Goal: Task Accomplishment & Management: Manage account settings

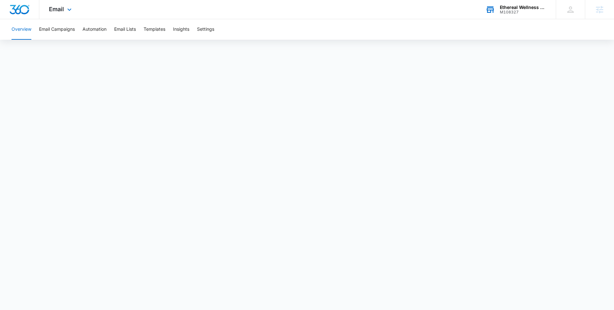
click at [512, 12] on div "M108327" at bounding box center [523, 12] width 47 height 4
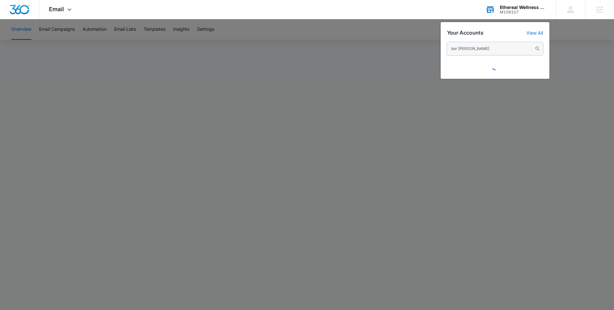
click at [485, 46] on input "bor [PERSON_NAME]" at bounding box center [495, 48] width 96 height 13
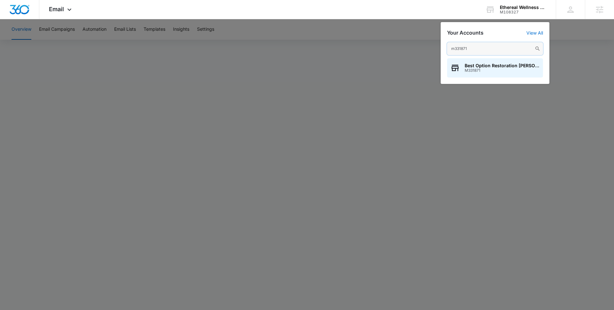
type input "m331871"
click at [479, 72] on span "M331871" at bounding box center [502, 70] width 75 height 4
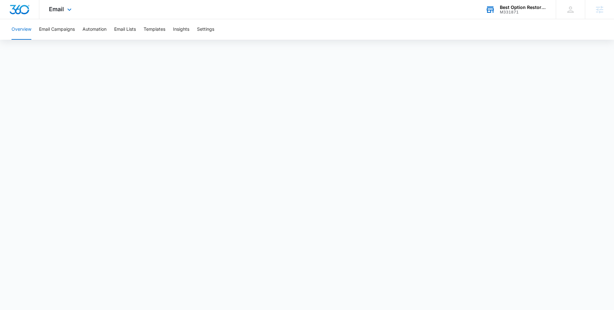
click at [515, 14] on div "M331871" at bounding box center [523, 12] width 47 height 4
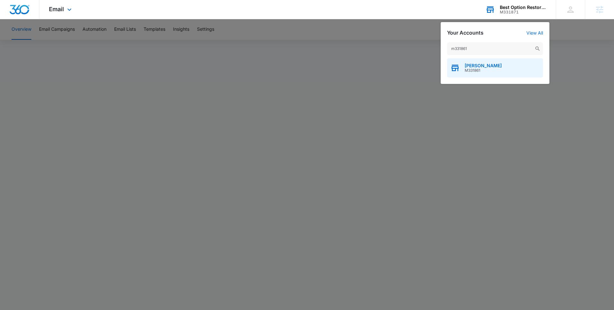
type input "m331861"
click at [487, 67] on span "[PERSON_NAME]" at bounding box center [483, 65] width 37 height 5
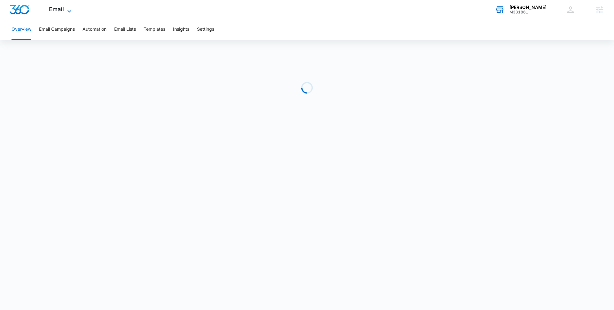
click at [57, 11] on span "Email" at bounding box center [56, 9] width 15 height 7
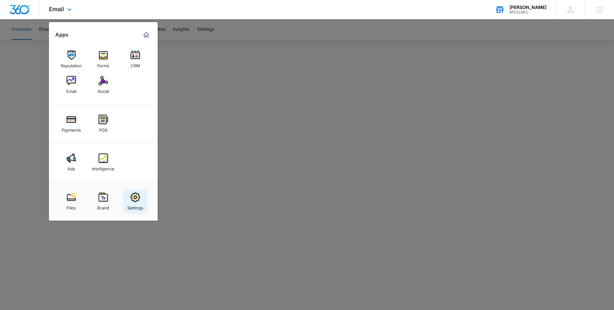
click at [138, 203] on div "Settings" at bounding box center [135, 206] width 16 height 8
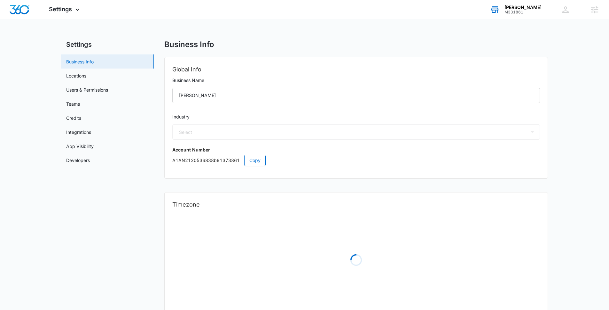
select select "4"
select select "US"
select select "America/[GEOGRAPHIC_DATA]"
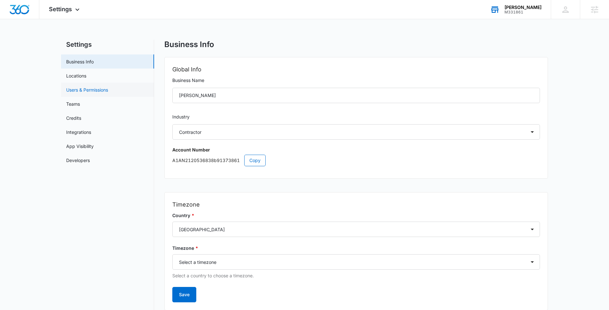
click at [96, 88] on link "Users & Permissions" at bounding box center [87, 89] width 42 height 7
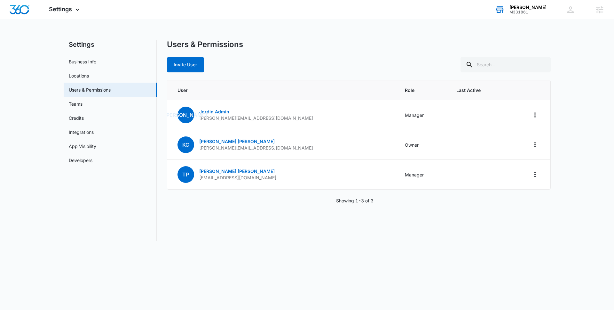
click at [543, 4] on div "[PERSON_NAME] M331861 Your Accounts View All" at bounding box center [520, 9] width 70 height 19
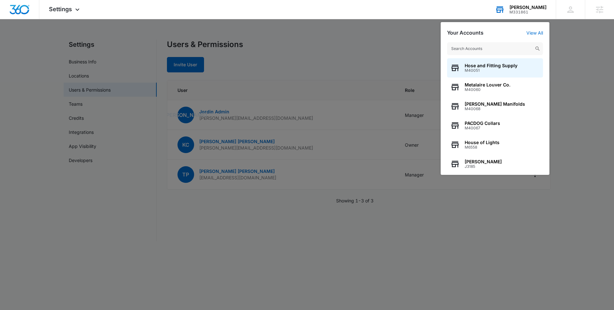
click at [536, 7] on div "[PERSON_NAME]" at bounding box center [527, 7] width 37 height 5
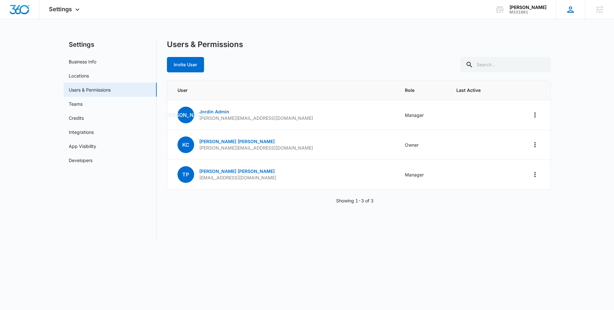
click at [561, 16] on div "KB [PERSON_NAME] [EMAIL_ADDRESS][PERSON_NAME][DOMAIN_NAME] My Profile Notificat…" at bounding box center [570, 9] width 29 height 19
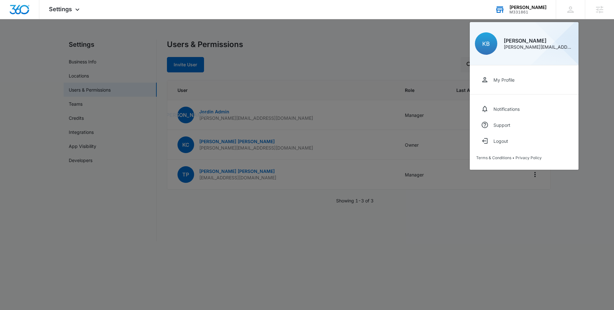
click at [539, 10] on div "M331861" at bounding box center [527, 12] width 37 height 4
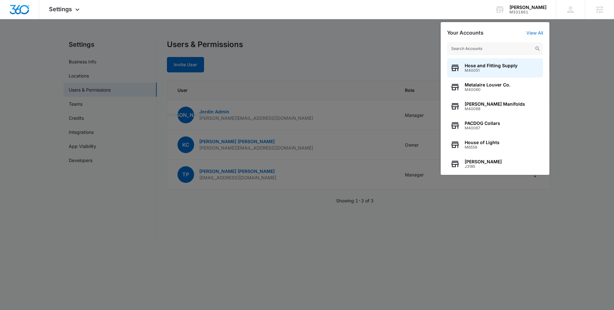
click at [517, 51] on input "text" at bounding box center [495, 48] width 96 height 13
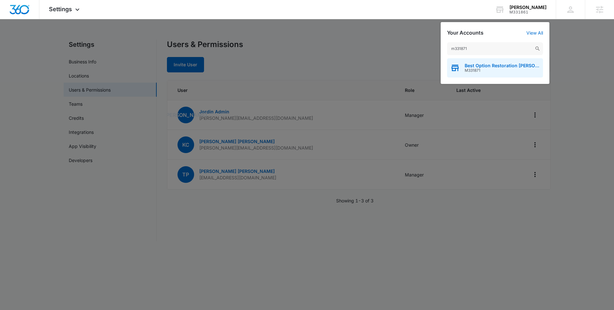
type input "m331871"
click at [480, 71] on span "M331871" at bounding box center [502, 70] width 75 height 4
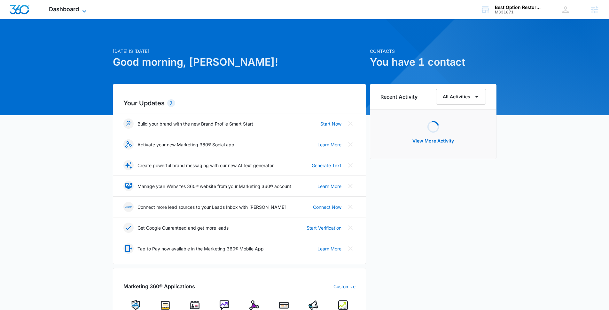
click at [68, 10] on span "Dashboard" at bounding box center [64, 9] width 30 height 7
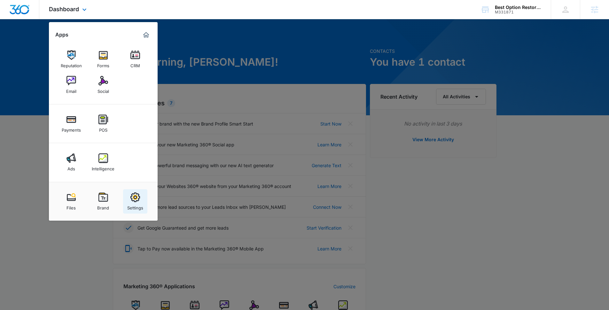
click at [130, 201] on img at bounding box center [135, 197] width 10 height 10
select select "4"
select select "US"
select select "America/[GEOGRAPHIC_DATA]"
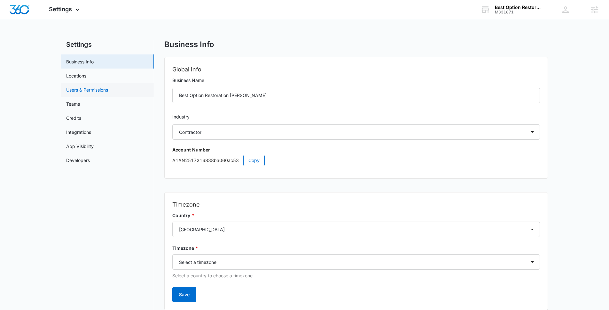
click at [92, 93] on link "Users & Permissions" at bounding box center [87, 89] width 42 height 7
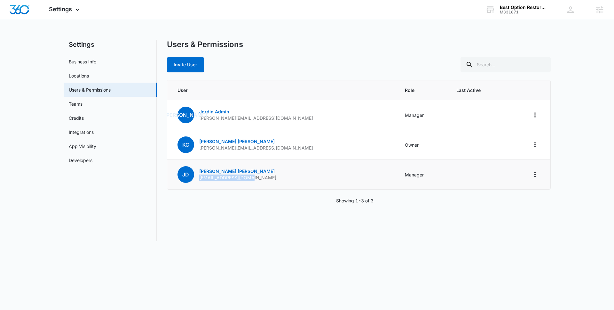
drag, startPoint x: 256, startPoint y: 177, endPoint x: 197, endPoint y: 178, distance: 58.6
click at [197, 178] on td "[PERSON_NAME] [EMAIL_ADDRESS][DOMAIN_NAME]" at bounding box center [282, 175] width 230 height 30
copy p "[EMAIL_ADDRESS][DOMAIN_NAME]"
click at [505, 13] on div "M331871" at bounding box center [523, 12] width 47 height 4
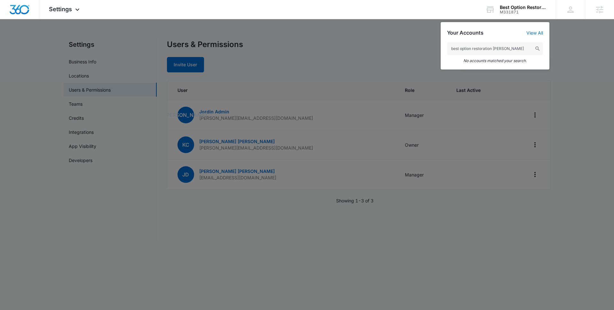
click at [492, 50] on input "best option restoration [PERSON_NAME]" at bounding box center [495, 48] width 96 height 13
click at [496, 48] on input "best option restoration - [PERSON_NAME]" at bounding box center [495, 48] width 96 height 13
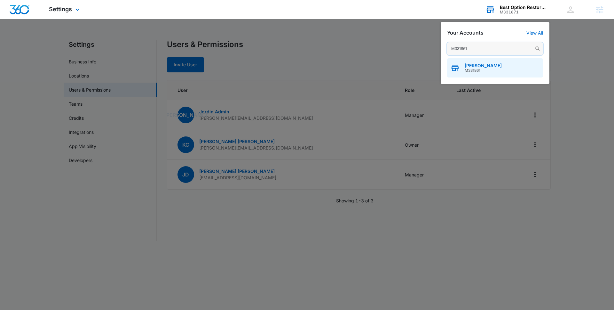
type input "M331861"
click at [486, 66] on span "[PERSON_NAME]" at bounding box center [483, 65] width 37 height 5
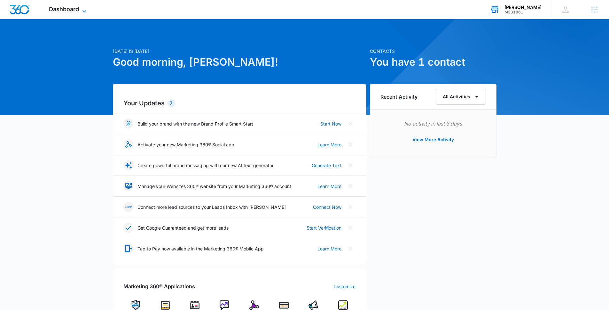
click at [85, 9] on icon at bounding box center [85, 11] width 8 height 8
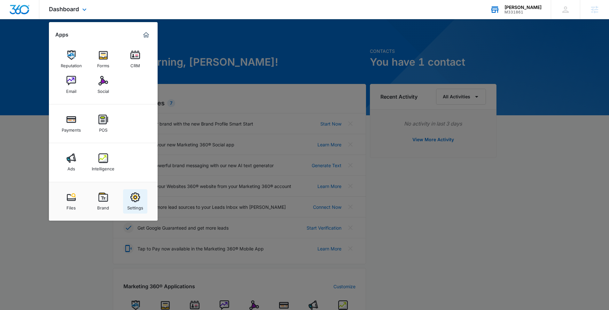
click at [137, 211] on link "Settings" at bounding box center [135, 201] width 24 height 24
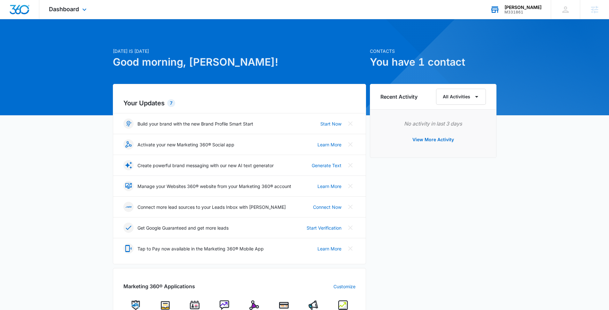
select select "4"
select select "US"
select select "America/[GEOGRAPHIC_DATA]"
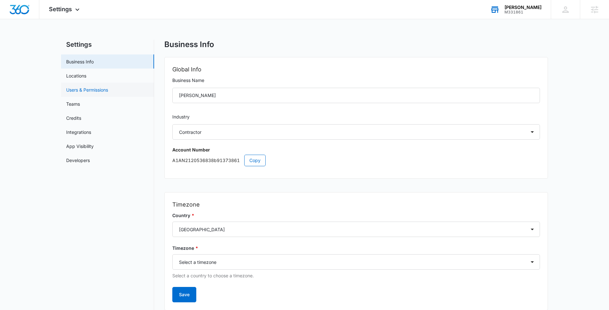
click at [104, 87] on link "Users & Permissions" at bounding box center [87, 89] width 42 height 7
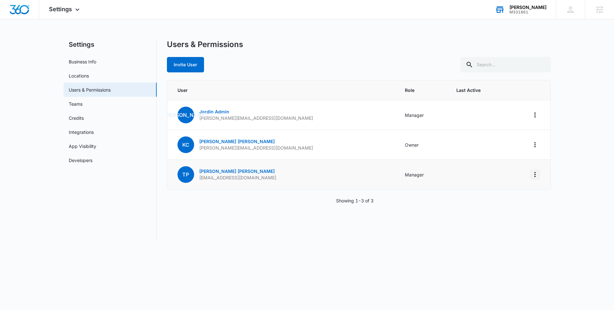
click at [534, 175] on icon "Actions" at bounding box center [535, 174] width 8 height 8
click at [503, 201] on div "Remove User" at bounding box center [503, 202] width 43 height 4
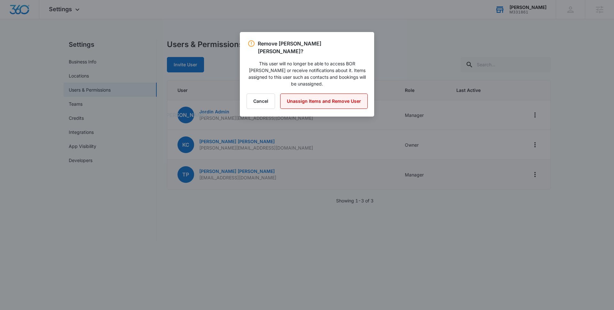
click at [308, 93] on button "Unassign Items and Remove User" at bounding box center [324, 100] width 88 height 15
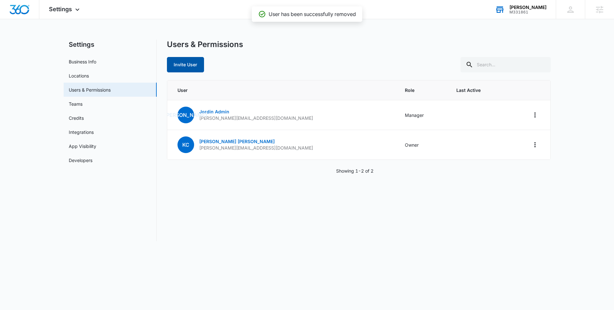
click at [189, 63] on button "Invite User" at bounding box center [185, 64] width 37 height 15
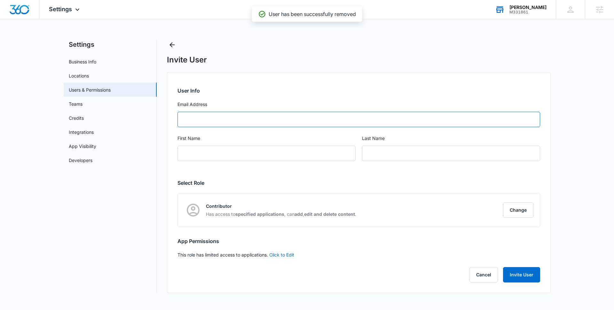
click at [320, 124] on input "Email Address" at bounding box center [359, 119] width 363 height 15
paste input "[EMAIL_ADDRESS][DOMAIN_NAME]"
type input "[EMAIL_ADDRESS][DOMAIN_NAME]"
type input "[PERSON_NAME]"
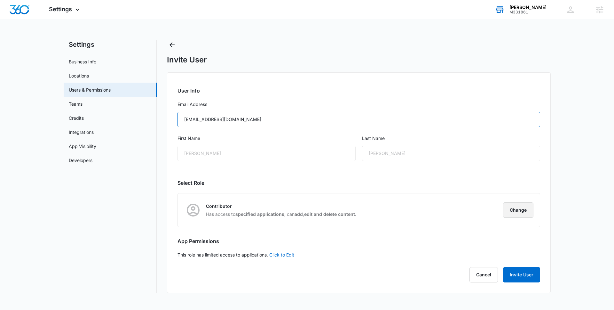
type input "[EMAIL_ADDRESS][DOMAIN_NAME]"
click at [518, 209] on button "Change" at bounding box center [518, 209] width 30 height 15
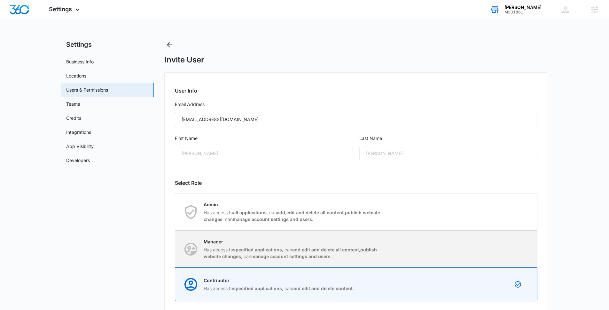
click at [440, 248] on div "Manager Has access to specified applications , can add , edit and delete all co…" at bounding box center [357, 248] width 362 height 37
click at [176, 249] on input "Manager Has access to specified applications , can add , edit and delete all co…" at bounding box center [175, 249] width 0 height 0
radio input "true"
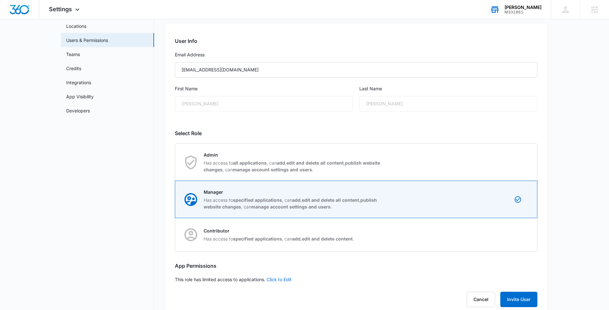
scroll to position [65, 0]
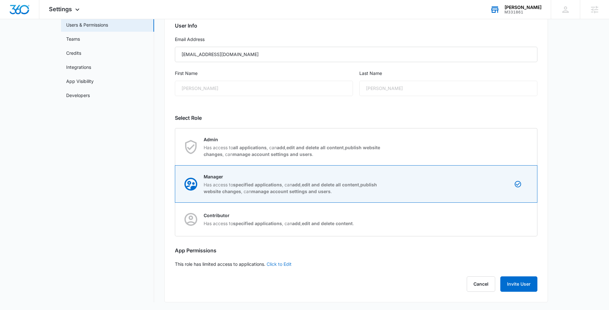
click at [281, 264] on link "Click to Edit" at bounding box center [279, 263] width 25 height 5
click at [178, 264] on icon at bounding box center [179, 263] width 4 height 3
click at [175, 264] on input "Access to all apps" at bounding box center [175, 264] width 0 height 0
checkbox input "false"
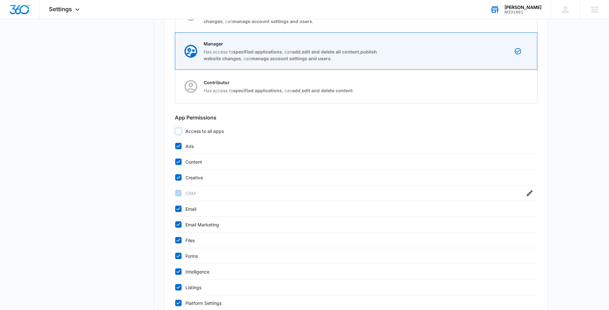
scroll to position [202, 0]
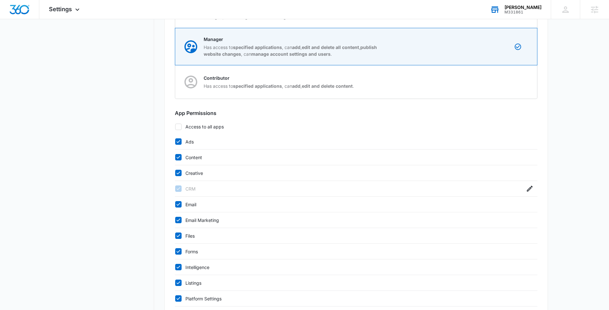
click at [180, 140] on icon at bounding box center [179, 141] width 6 height 6
click at [175, 141] on input "Ads" at bounding box center [175, 141] width 0 height 0
checkbox input "false"
click at [180, 158] on icon at bounding box center [179, 157] width 6 height 6
click at [175, 157] on input "Content" at bounding box center [175, 157] width 0 height 0
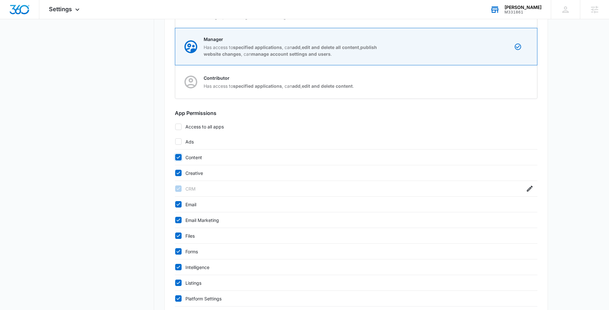
checkbox input "false"
click at [180, 171] on icon at bounding box center [179, 173] width 6 height 6
click at [175, 173] on input "Creative" at bounding box center [175, 173] width 0 height 0
checkbox input "false"
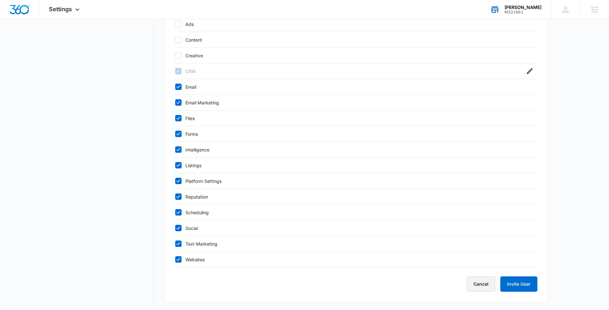
click at [476, 281] on button "Cancel" at bounding box center [481, 283] width 28 height 15
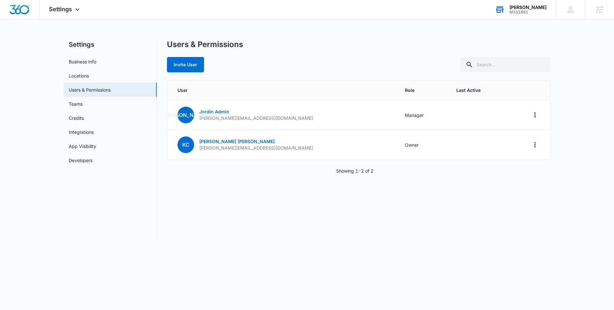
click at [532, 12] on div "M331861" at bounding box center [527, 12] width 37 height 4
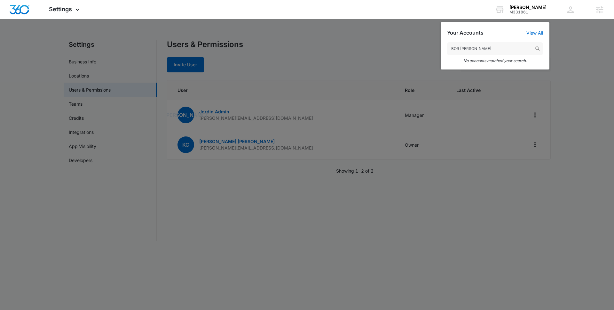
click at [459, 50] on input "BOR [PERSON_NAME]" at bounding box center [495, 48] width 96 height 13
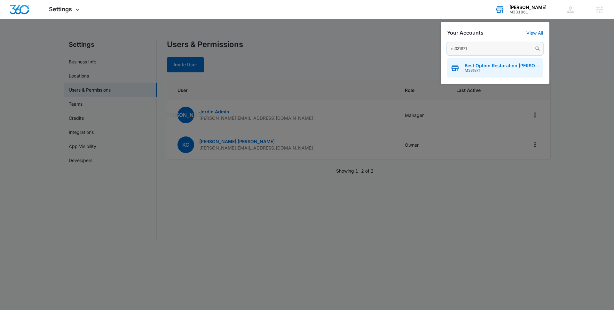
type input "m331871"
click at [493, 71] on span "M331871" at bounding box center [502, 70] width 75 height 4
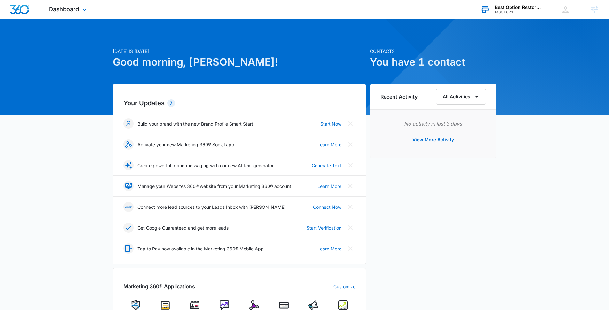
click at [71, 12] on div "Dashboard Apps Reputation Forms CRM Email Social Payments POS Ads Intelligence …" at bounding box center [68, 9] width 59 height 19
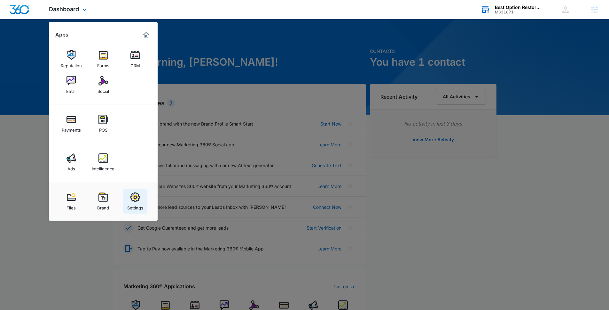
click at [129, 197] on link "Settings" at bounding box center [135, 201] width 24 height 24
select select "4"
select select "US"
select select "America/[GEOGRAPHIC_DATA]"
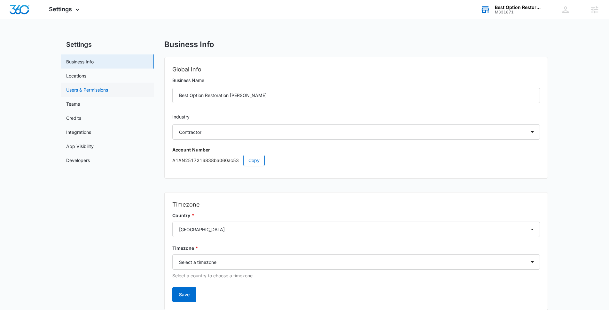
click at [92, 91] on link "Users & Permissions" at bounding box center [87, 89] width 42 height 7
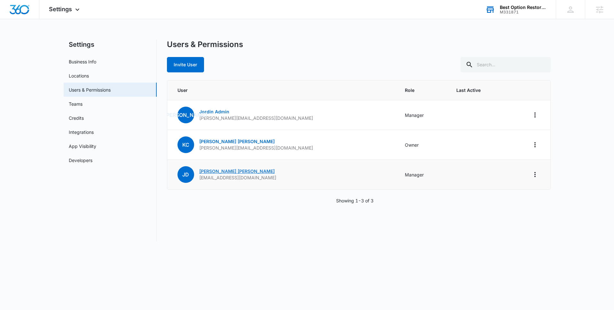
click at [209, 171] on link "[PERSON_NAME]" at bounding box center [236, 170] width 75 height 5
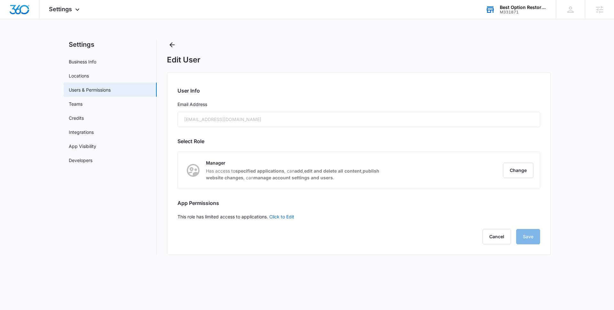
checkbox input "false"
click at [290, 215] on link "Click to Edit" at bounding box center [281, 216] width 25 height 5
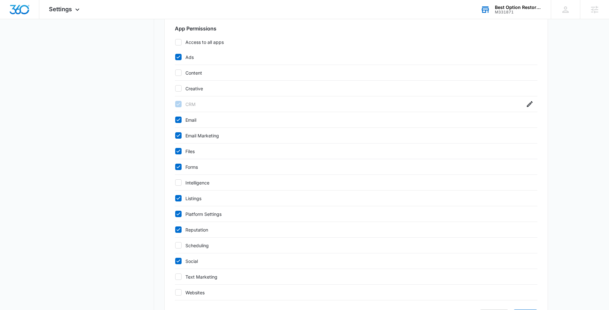
scroll to position [171, 0]
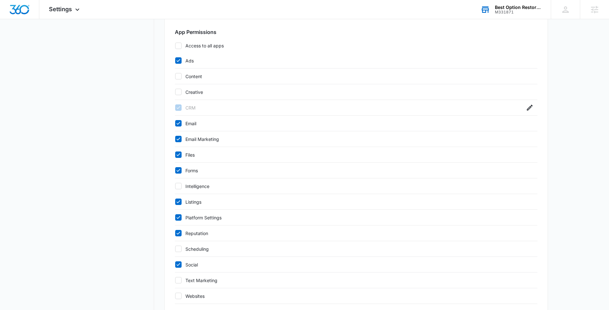
click at [498, 6] on div "Best Option Restoration [PERSON_NAME]" at bounding box center [518, 7] width 47 height 5
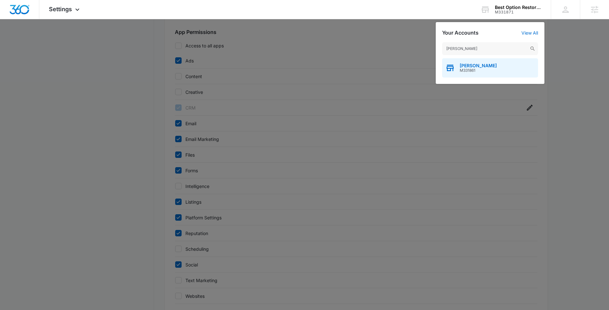
type input "[PERSON_NAME]"
click at [480, 75] on div "[PERSON_NAME] M331861" at bounding box center [490, 67] width 96 height 19
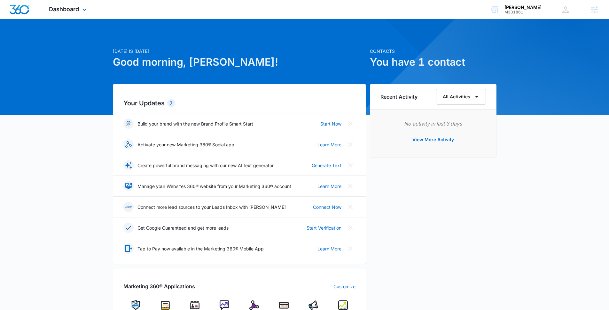
click at [79, 9] on div "Dashboard Apps Reputation Forms CRM Email Social Payments POS Ads Intelligence …" at bounding box center [68, 9] width 59 height 19
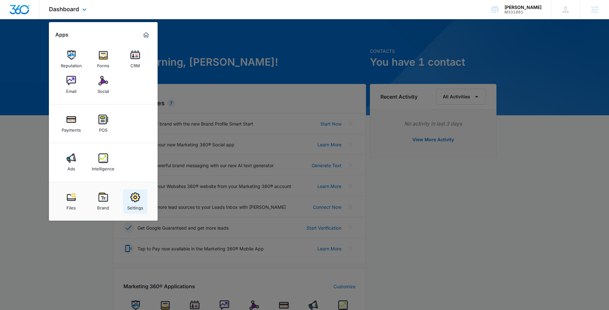
click at [133, 199] on img at bounding box center [135, 197] width 10 height 10
select select "4"
select select "US"
select select "America/[GEOGRAPHIC_DATA]"
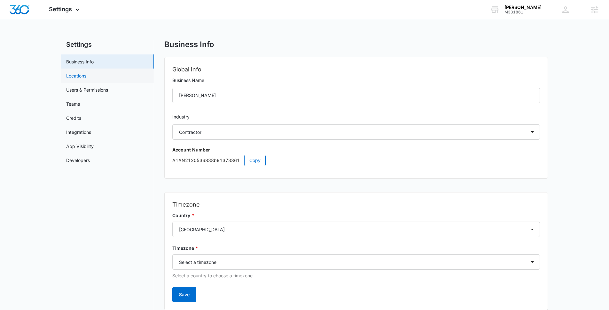
click at [86, 79] on link "Locations" at bounding box center [76, 75] width 20 height 7
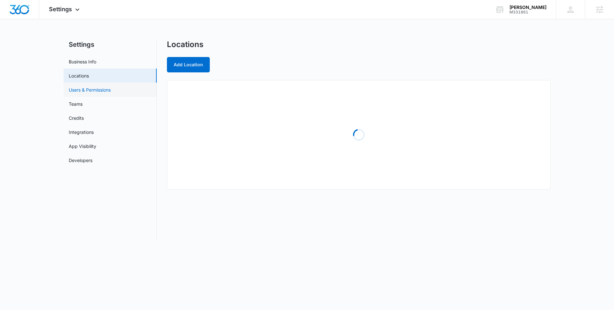
click at [111, 90] on link "Users & Permissions" at bounding box center [90, 89] width 42 height 7
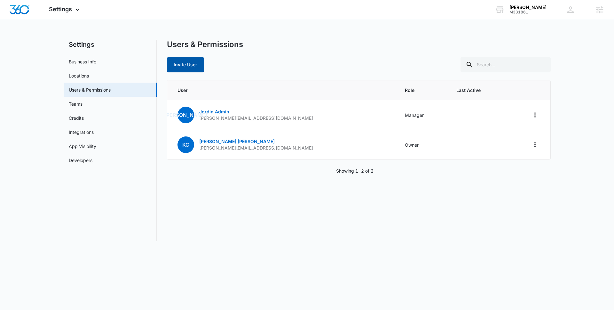
click at [188, 66] on button "Invite User" at bounding box center [185, 64] width 37 height 15
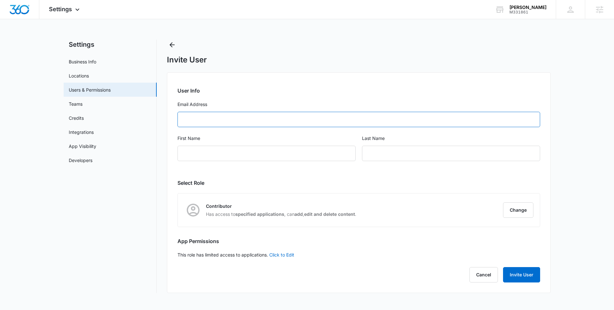
click at [241, 114] on input "Email Address" at bounding box center [359, 119] width 363 height 15
click at [320, 117] on input "Email Address" at bounding box center [359, 119] width 363 height 15
paste input "[EMAIL_ADDRESS][DOMAIN_NAME]"
type input "[EMAIL_ADDRESS][DOMAIN_NAME]"
type input "[PERSON_NAME]"
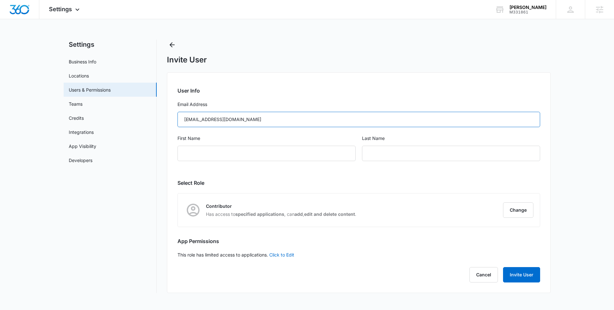
type input "[PERSON_NAME]"
type input "[EMAIL_ADDRESS][DOMAIN_NAME]"
click at [516, 209] on button "Change" at bounding box center [518, 209] width 30 height 15
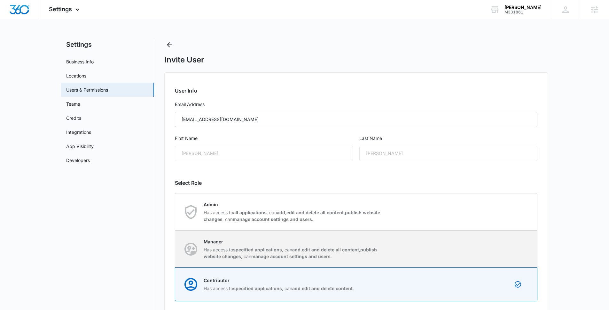
click at [352, 245] on div "Manager Has access to specified applications , can add , edit and delete all co…" at bounding box center [294, 248] width 180 height 21
click at [176, 249] on input "Manager Has access to specified applications , can add , edit and delete all co…" at bounding box center [175, 249] width 0 height 0
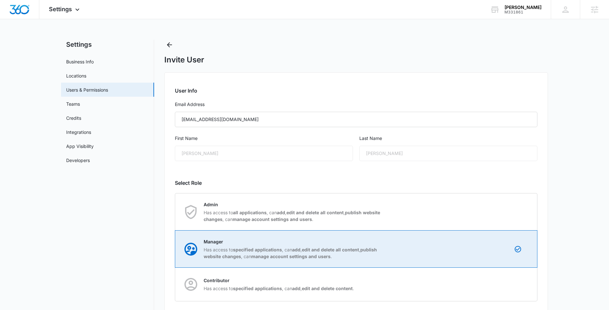
scroll to position [65, 0]
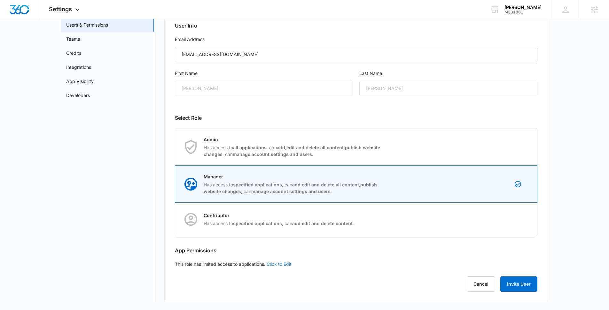
click at [279, 264] on link "Click to Edit" at bounding box center [279, 263] width 25 height 5
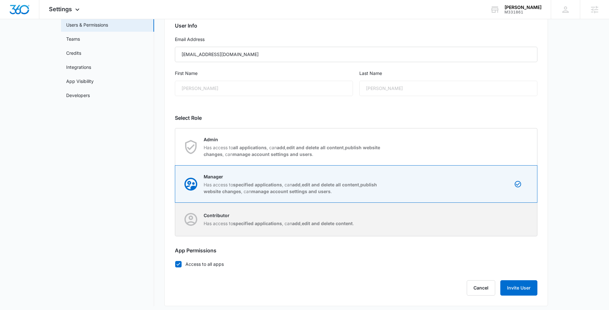
click at [347, 219] on div "Contributor Has access to specified applications , can add , edit and delete co…" at bounding box center [279, 219] width 150 height 15
click at [176, 219] on input "Contributor Has access to specified applications , can add , edit and delete co…" at bounding box center [175, 219] width 0 height 0
radio input "false"
radio input "true"
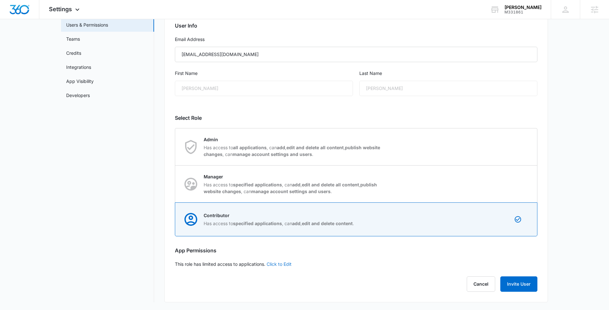
click at [285, 265] on link "Click to Edit" at bounding box center [279, 263] width 25 height 5
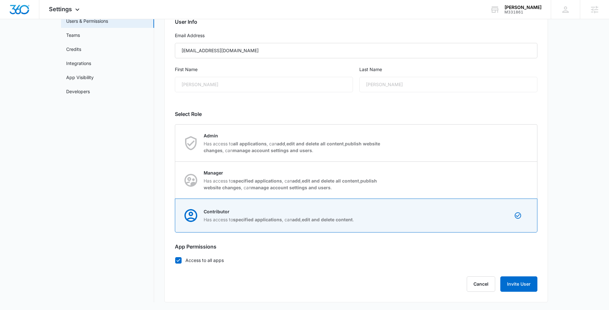
click at [198, 257] on label "Access to all apps" at bounding box center [356, 259] width 363 height 7
click at [175, 260] on input "Access to all apps" at bounding box center [175, 260] width 0 height 0
checkbox input "false"
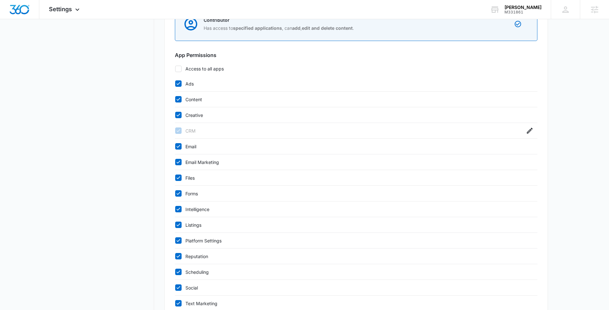
scroll to position [271, 0]
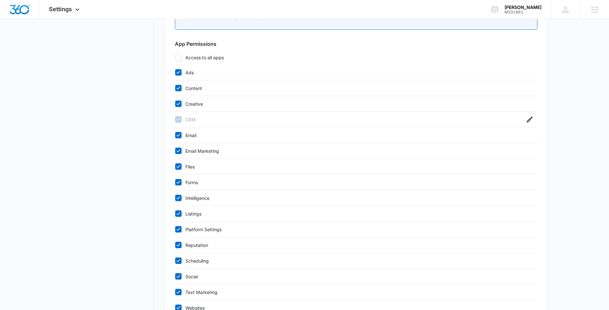
click at [177, 86] on icon at bounding box center [179, 88] width 6 height 6
click at [175, 88] on input "Content" at bounding box center [175, 88] width 0 height 0
checkbox input "false"
click at [178, 104] on icon at bounding box center [179, 104] width 6 height 6
click at [175, 104] on input "Creative" at bounding box center [175, 104] width 0 height 0
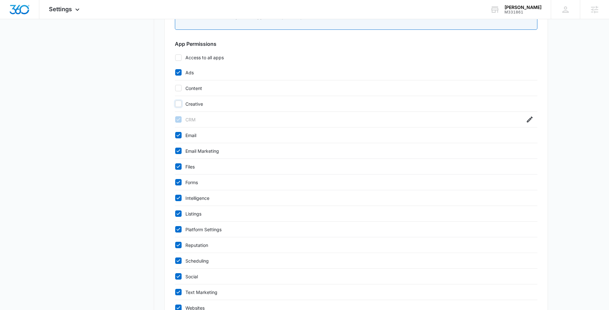
checkbox input "false"
click at [186, 196] on label "Intelligence" at bounding box center [350, 197] width 350 height 7
click at [175, 198] on input "Intelligence" at bounding box center [175, 198] width 0 height 0
checkbox input "false"
click at [193, 259] on label "Scheduling" at bounding box center [350, 260] width 350 height 7
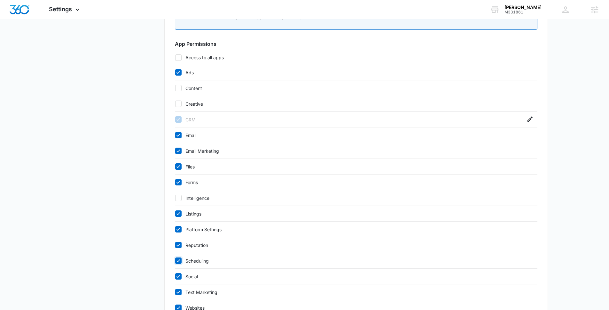
click at [175, 260] on input "Scheduling" at bounding box center [175, 260] width 0 height 0
checkbox input "false"
click at [194, 229] on label "Platform Settings" at bounding box center [350, 229] width 350 height 7
click at [175, 229] on input "Platform Settings" at bounding box center [175, 229] width 0 height 0
checkbox input "false"
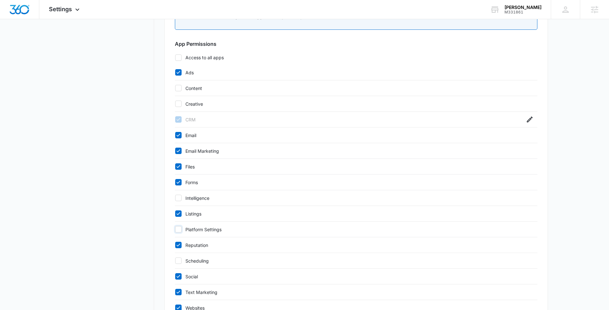
scroll to position [320, 0]
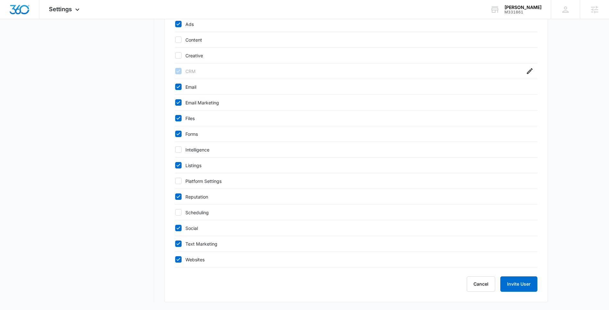
click at [193, 247] on div "Text Marketing" at bounding box center [356, 244] width 363 height 16
click at [193, 245] on label "Text Marketing" at bounding box center [350, 243] width 350 height 7
click at [175, 244] on input "Text Marketing" at bounding box center [175, 243] width 0 height 0
checkbox input "false"
click at [193, 259] on label "Websites" at bounding box center [350, 259] width 350 height 7
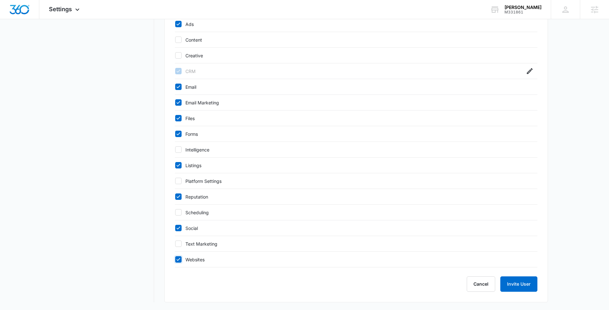
click at [175, 259] on input "Websites" at bounding box center [175, 259] width 0 height 0
checkbox input "false"
click at [526, 283] on button "Invite User" at bounding box center [519, 283] width 37 height 15
